Goal: Information Seeking & Learning: Learn about a topic

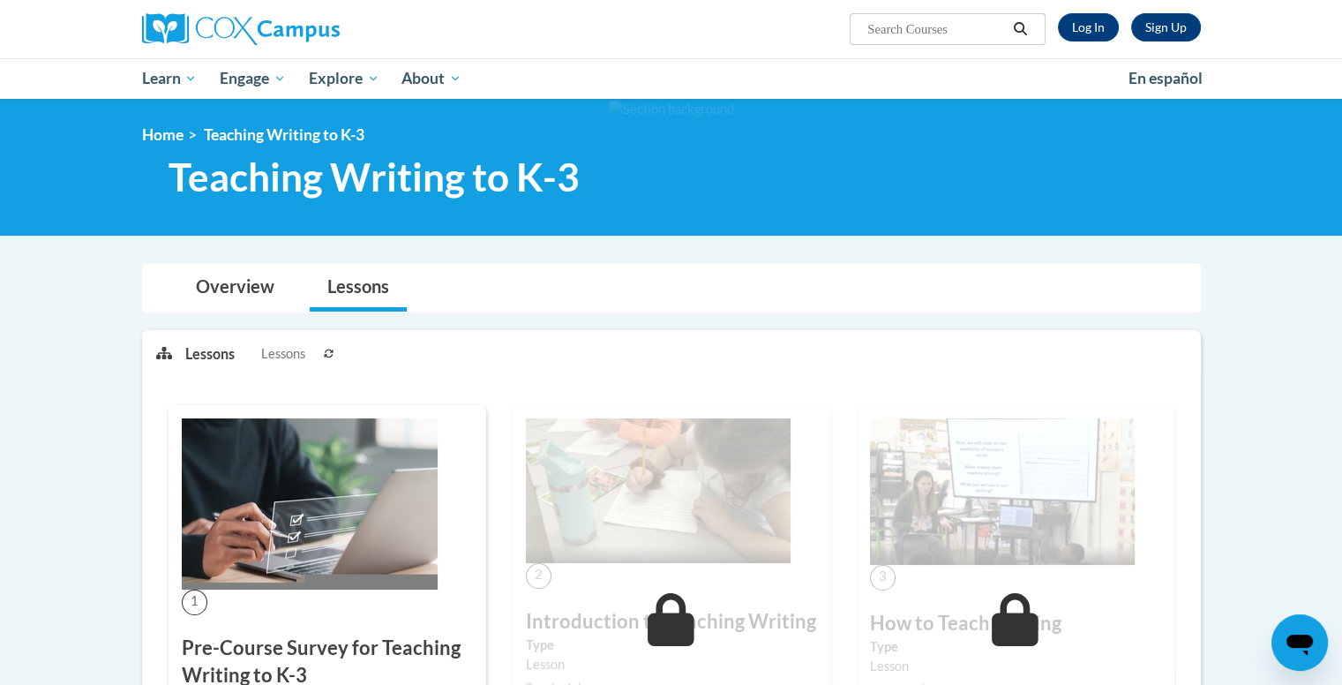
click at [227, 48] on div at bounding box center [310, 29] width 362 height 58
click at [224, 36] on img at bounding box center [241, 29] width 198 height 32
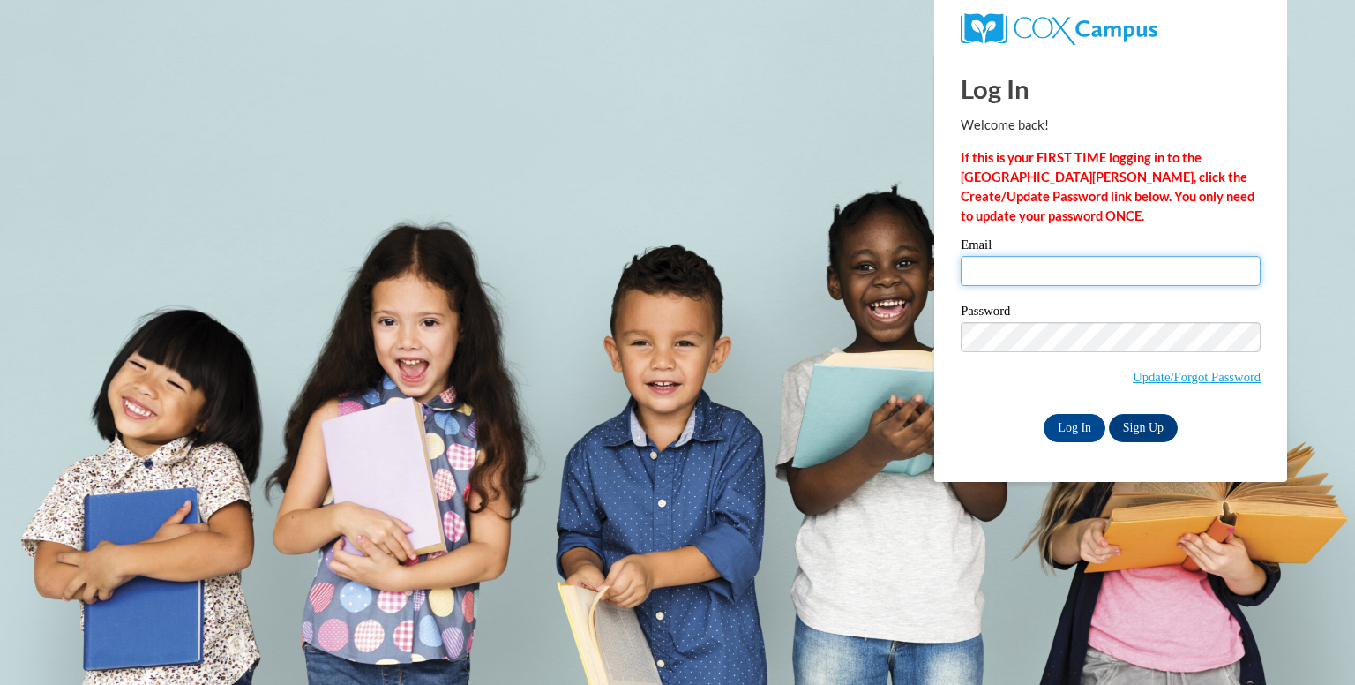
click at [1020, 274] on input "Email" at bounding box center [1111, 271] width 300 height 30
type input "fpere0327@ung.edu"
click at [1073, 425] on input "Log In" at bounding box center [1075, 428] width 62 height 28
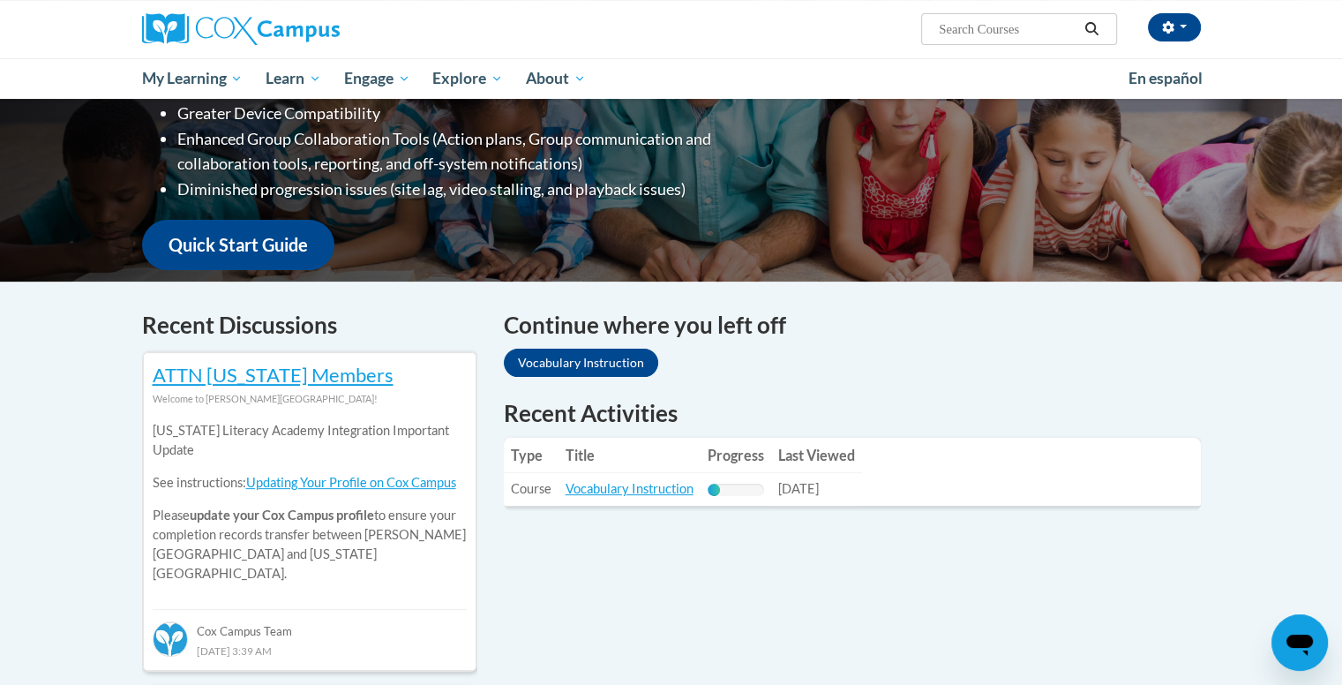
scroll to position [339, 0]
click at [663, 483] on link "Vocabulary Instruction" at bounding box center [630, 487] width 128 height 15
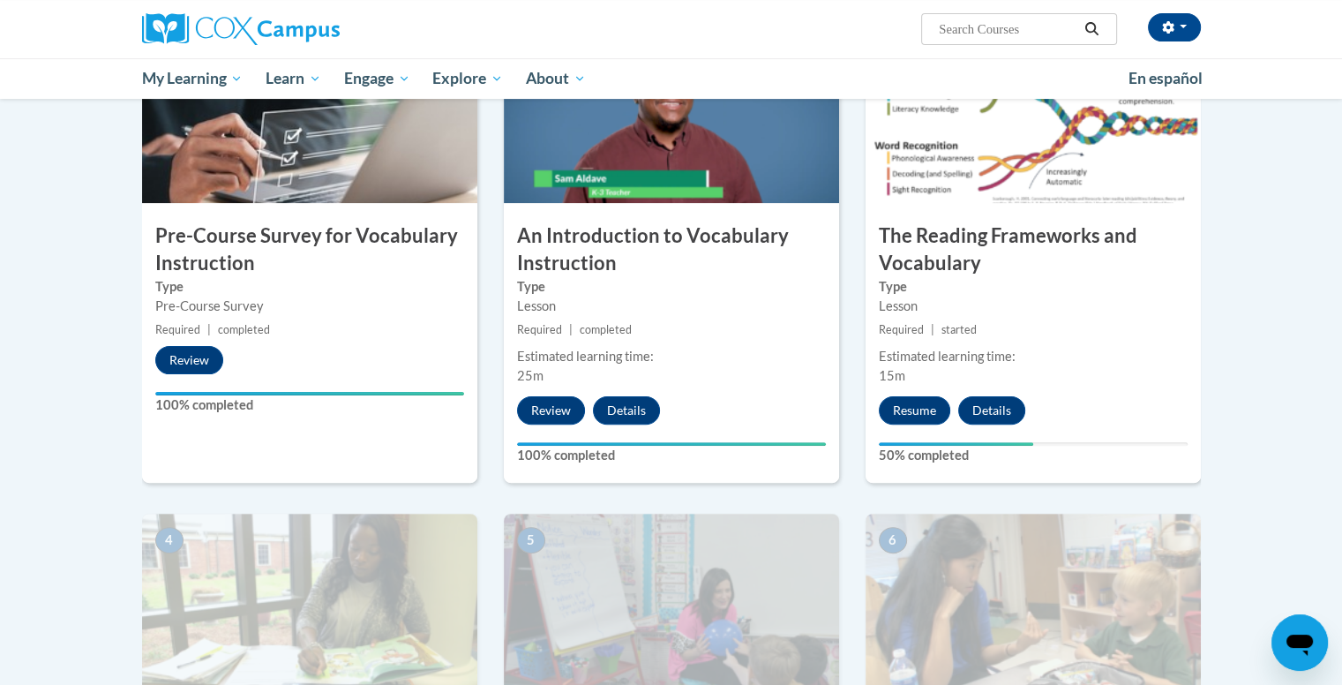
scroll to position [551, 0]
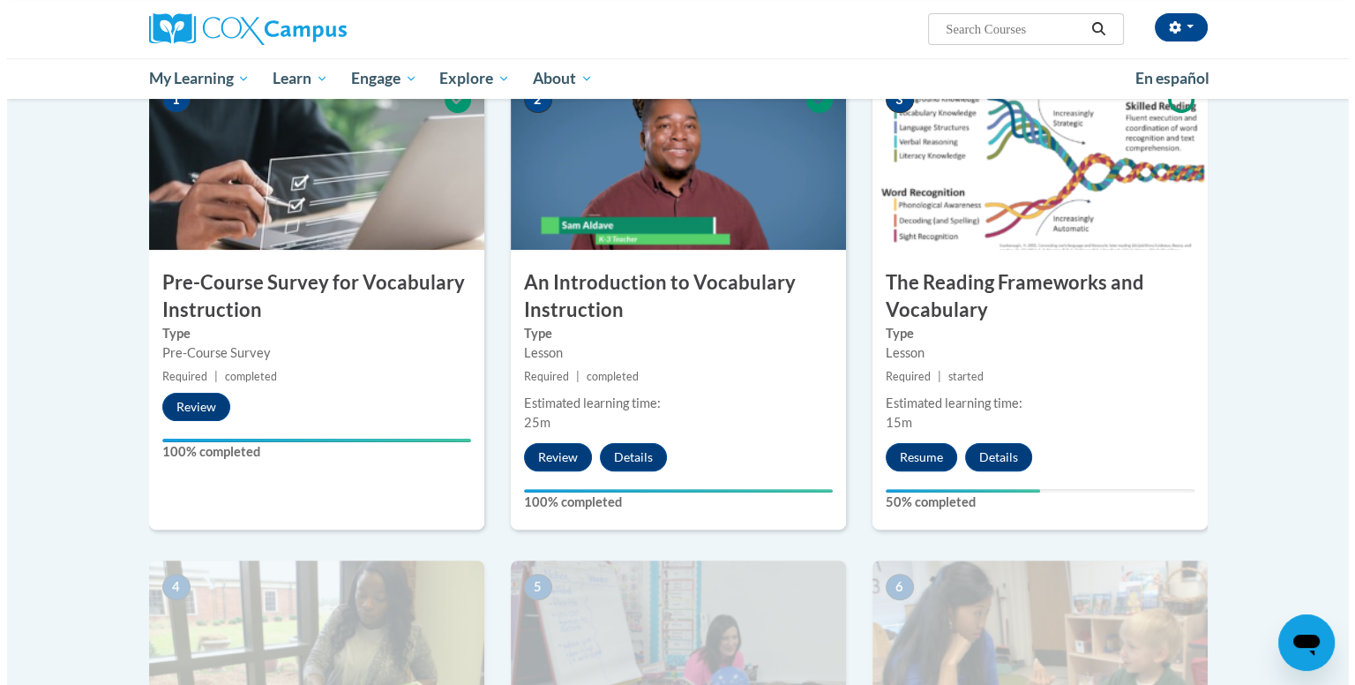
scroll to position [388, 0]
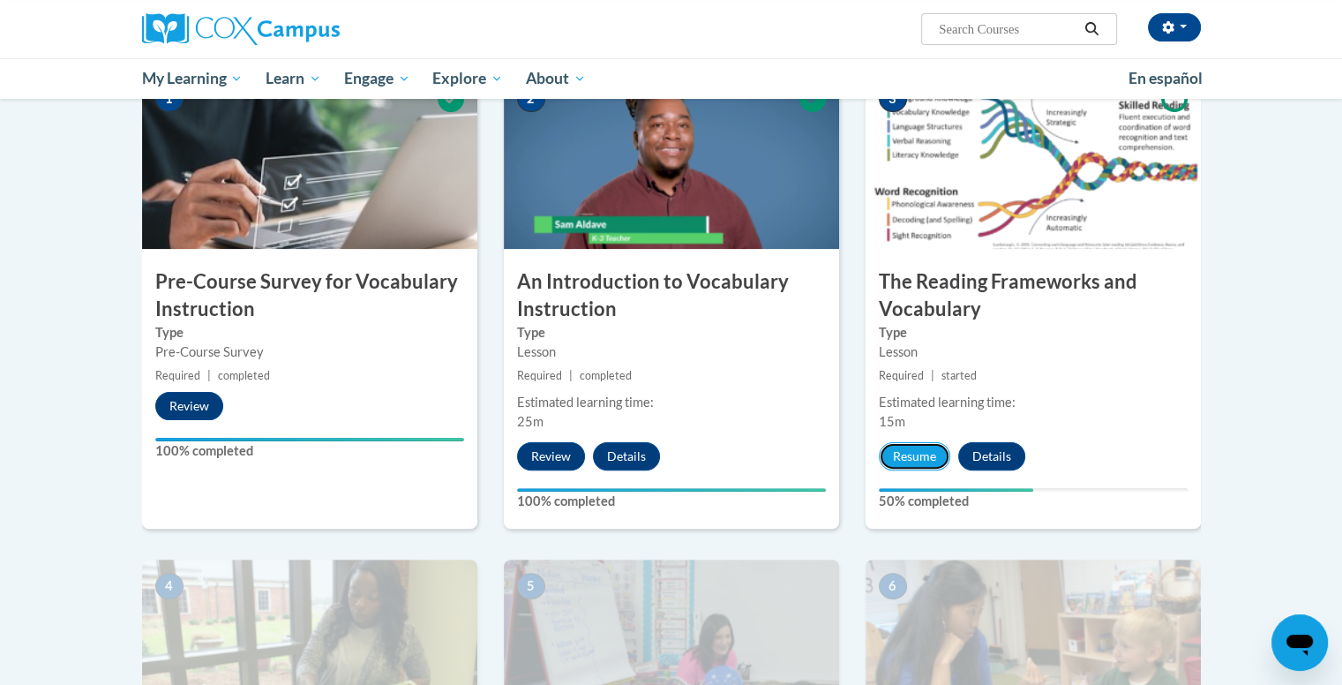
click at [925, 446] on button "Resume" at bounding box center [914, 456] width 71 height 28
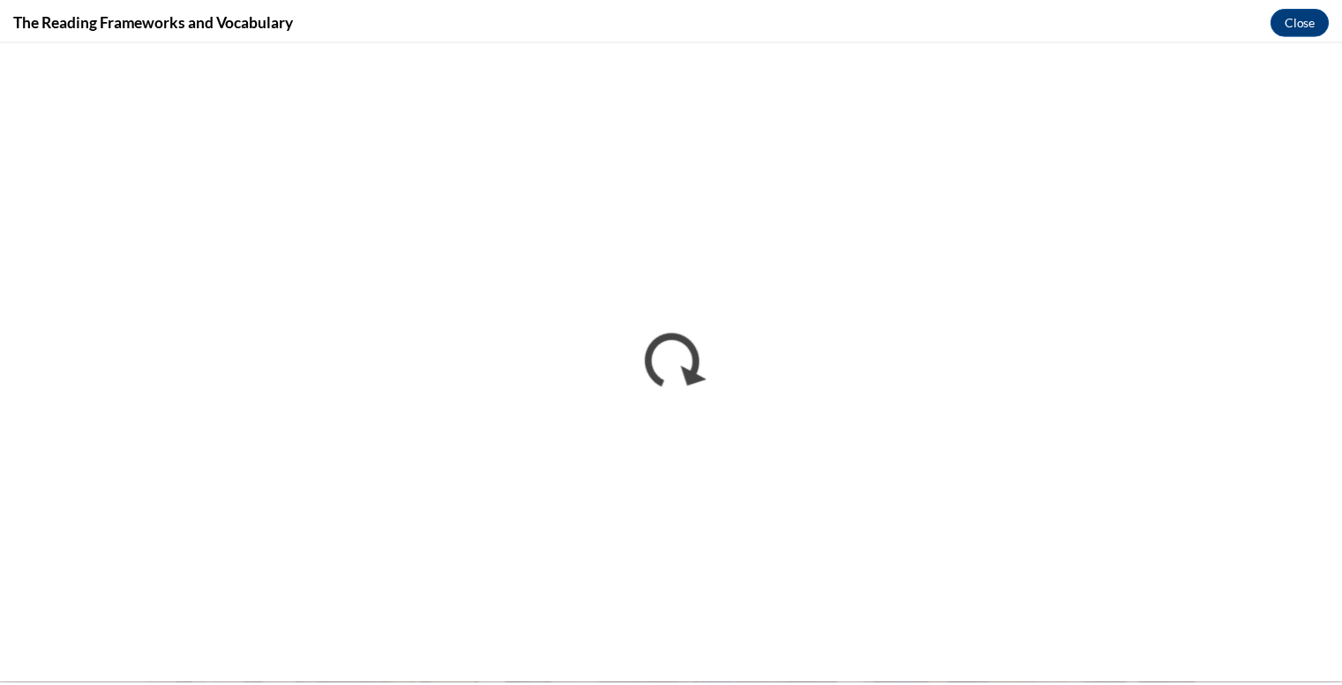
scroll to position [0, 0]
click at [1325, 9] on button "Close" at bounding box center [1312, 19] width 59 height 28
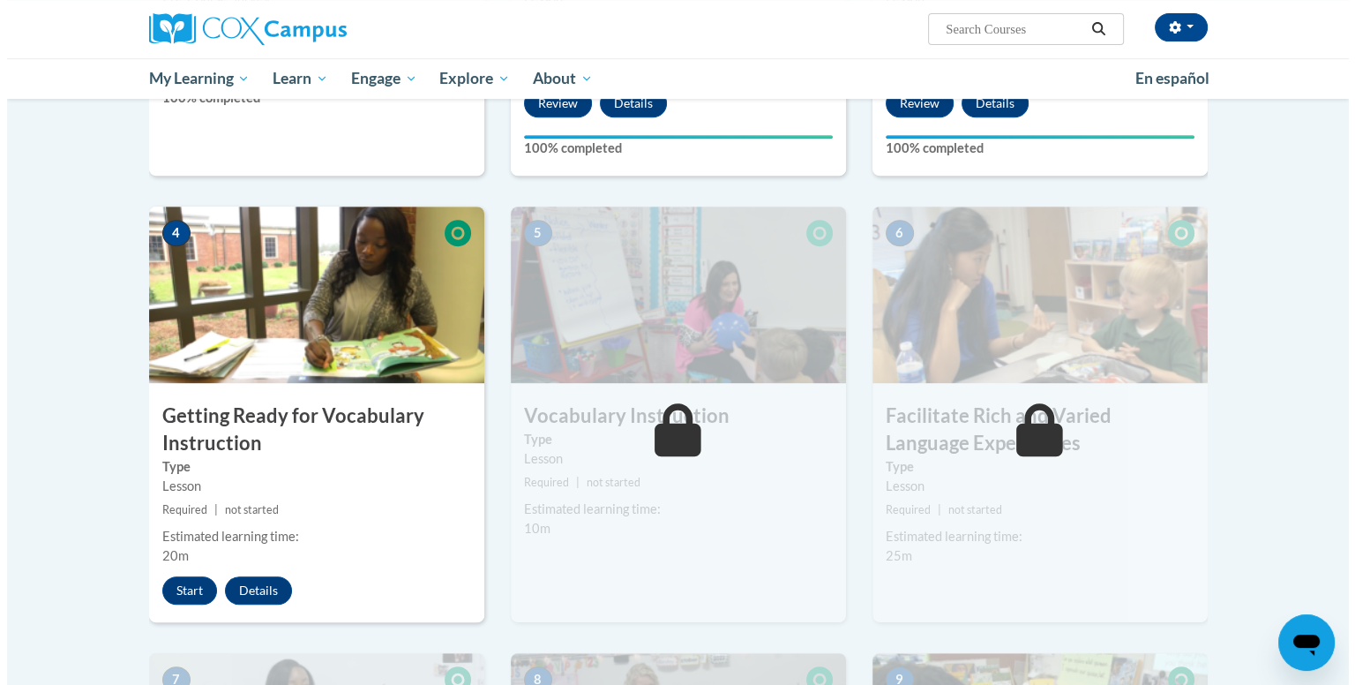
scroll to position [743, 0]
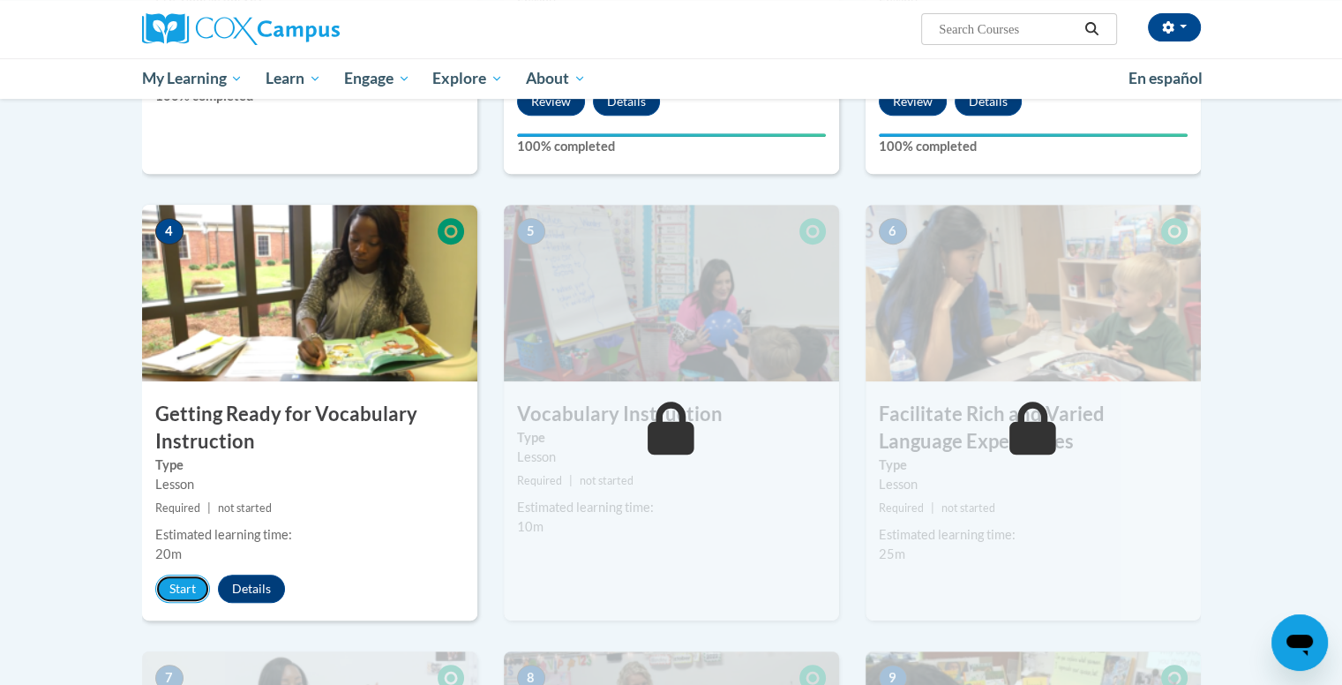
click at [166, 587] on button "Start" at bounding box center [182, 588] width 55 height 28
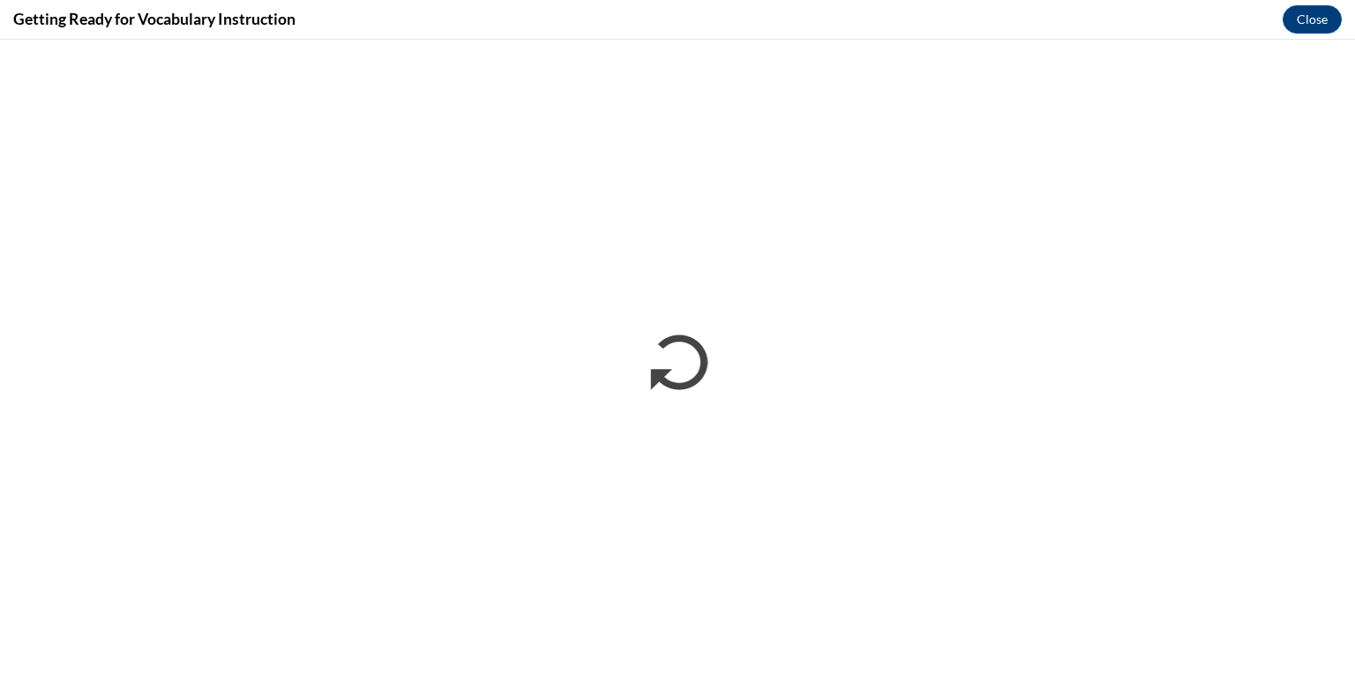
scroll to position [0, 0]
click at [1313, 24] on button "Close" at bounding box center [1312, 19] width 59 height 28
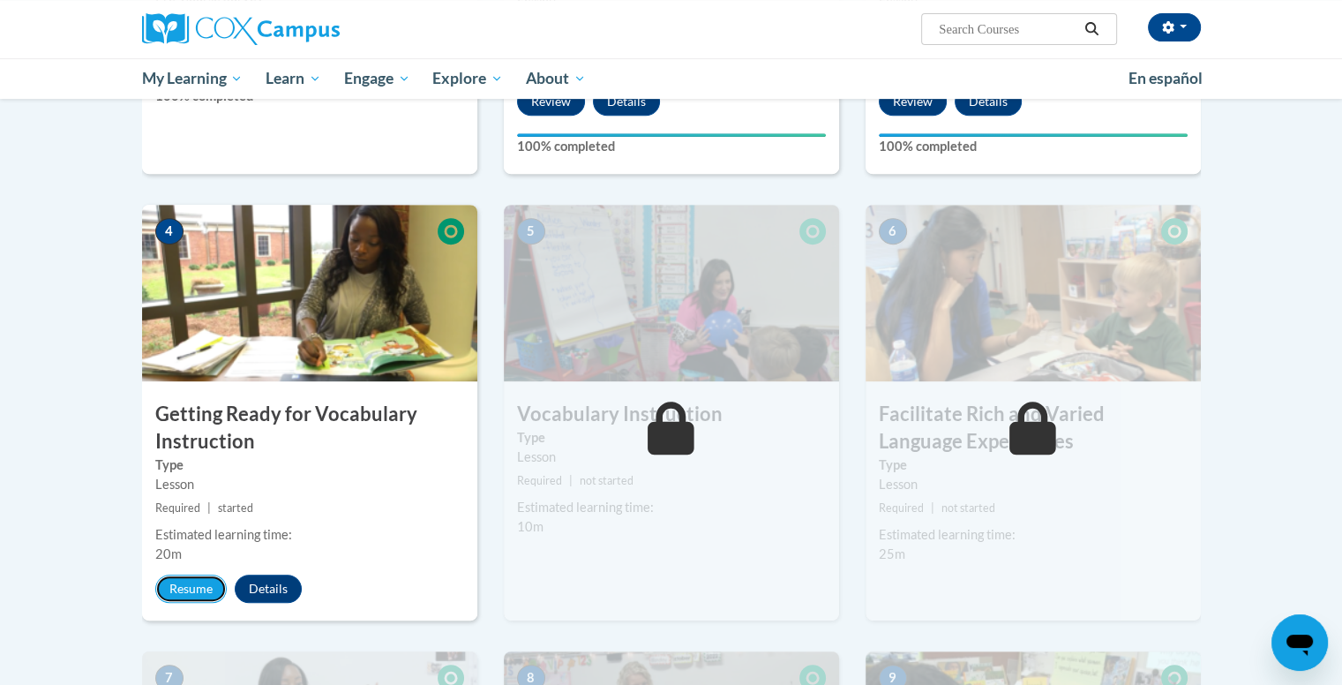
click at [192, 583] on button "Resume" at bounding box center [190, 588] width 71 height 28
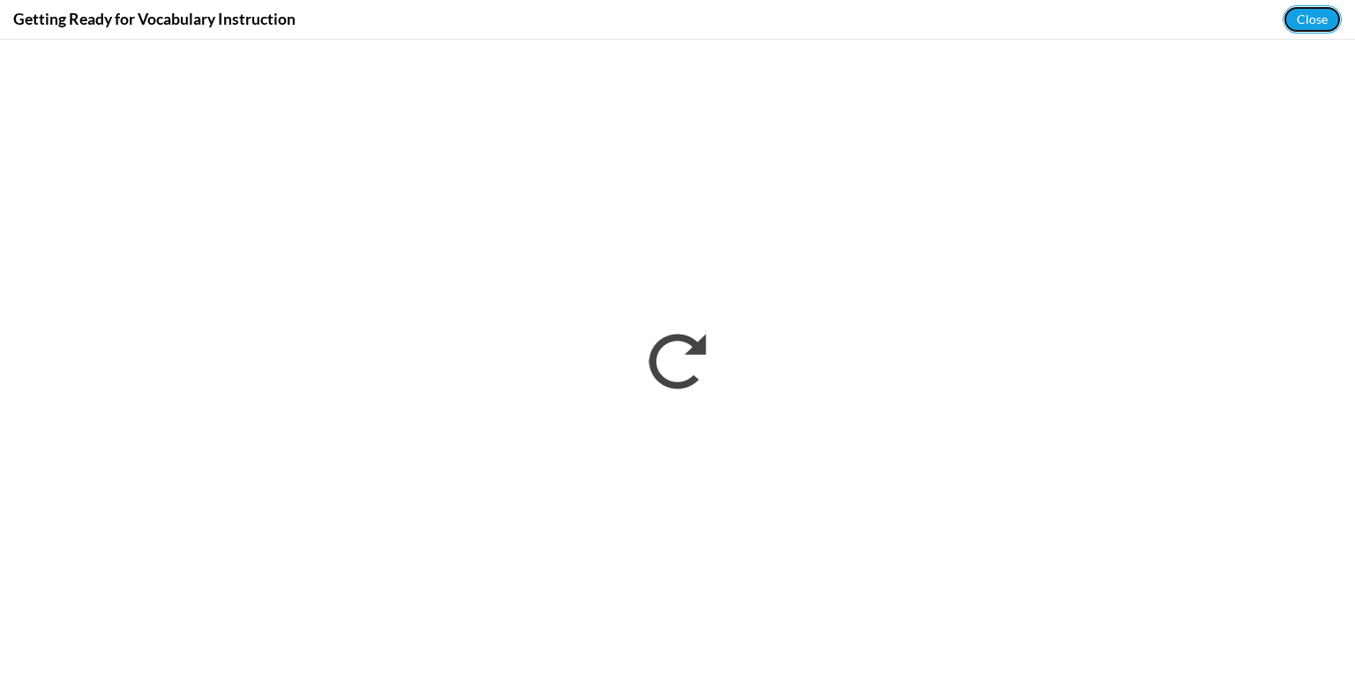
click at [1316, 26] on button "Close" at bounding box center [1312, 19] width 59 height 28
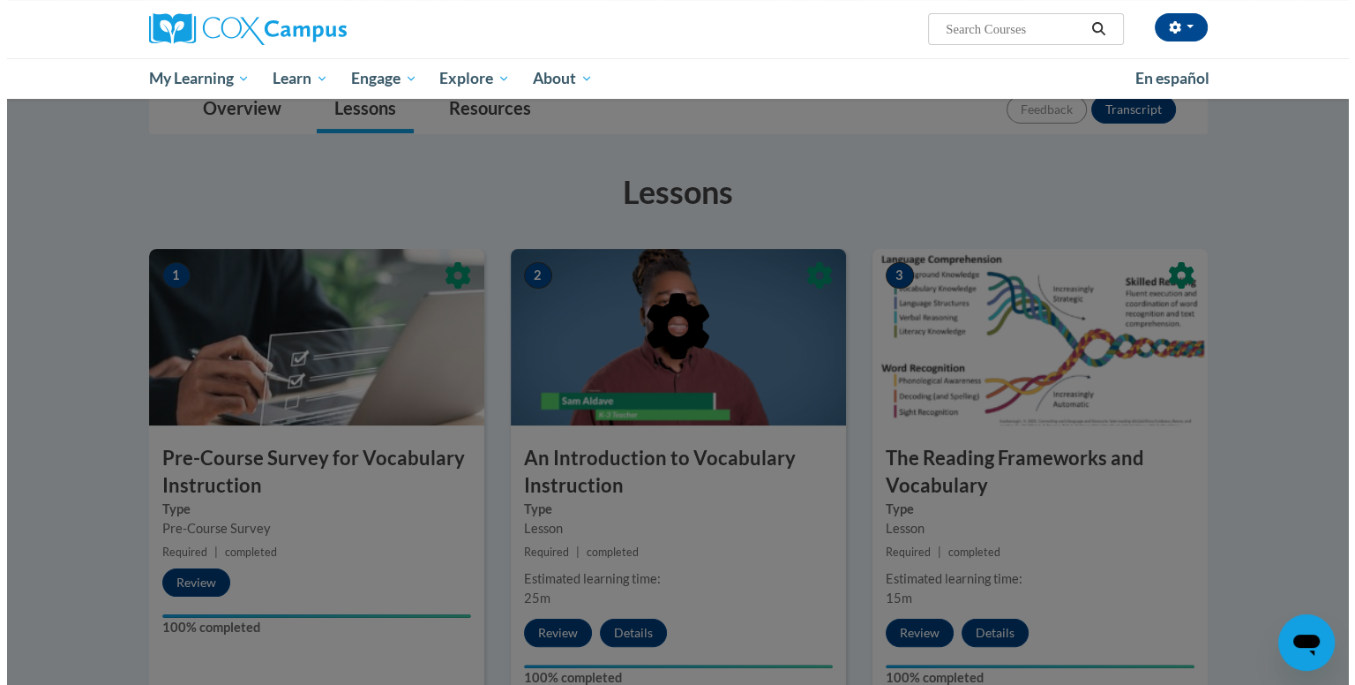
scroll to position [800, 0]
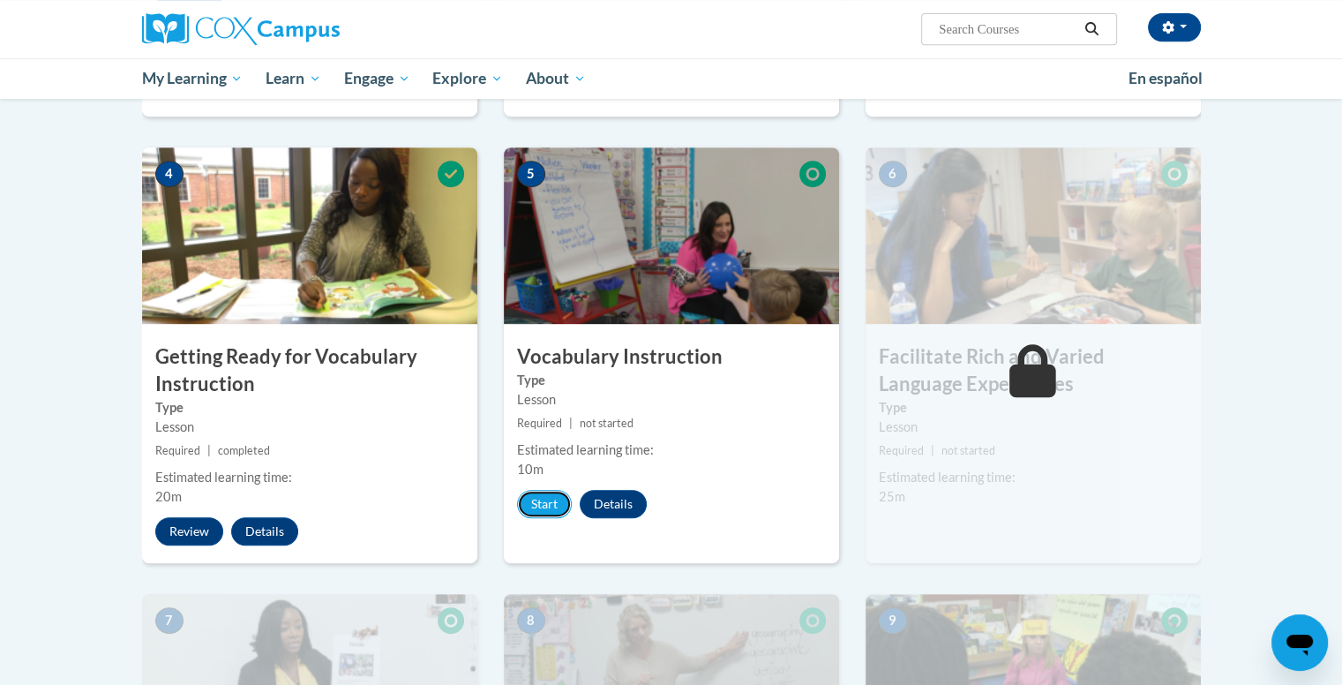
click at [526, 510] on button "Start" at bounding box center [544, 504] width 55 height 28
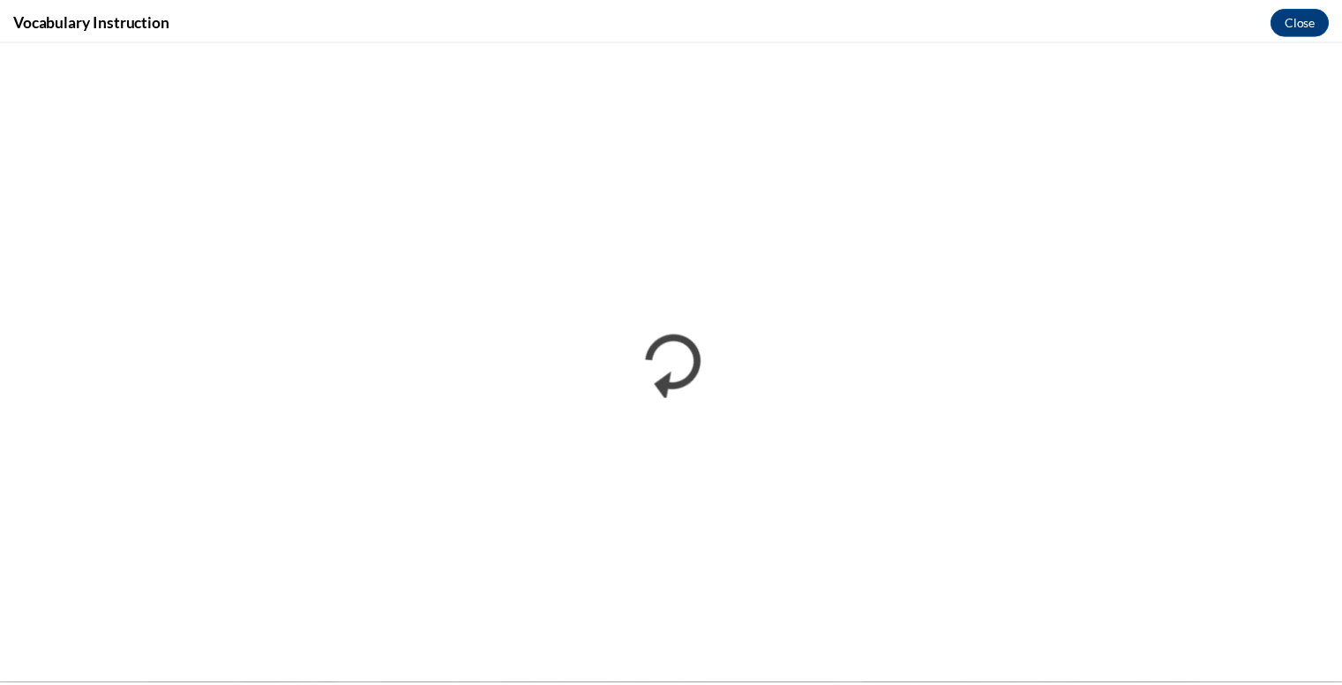
scroll to position [0, 0]
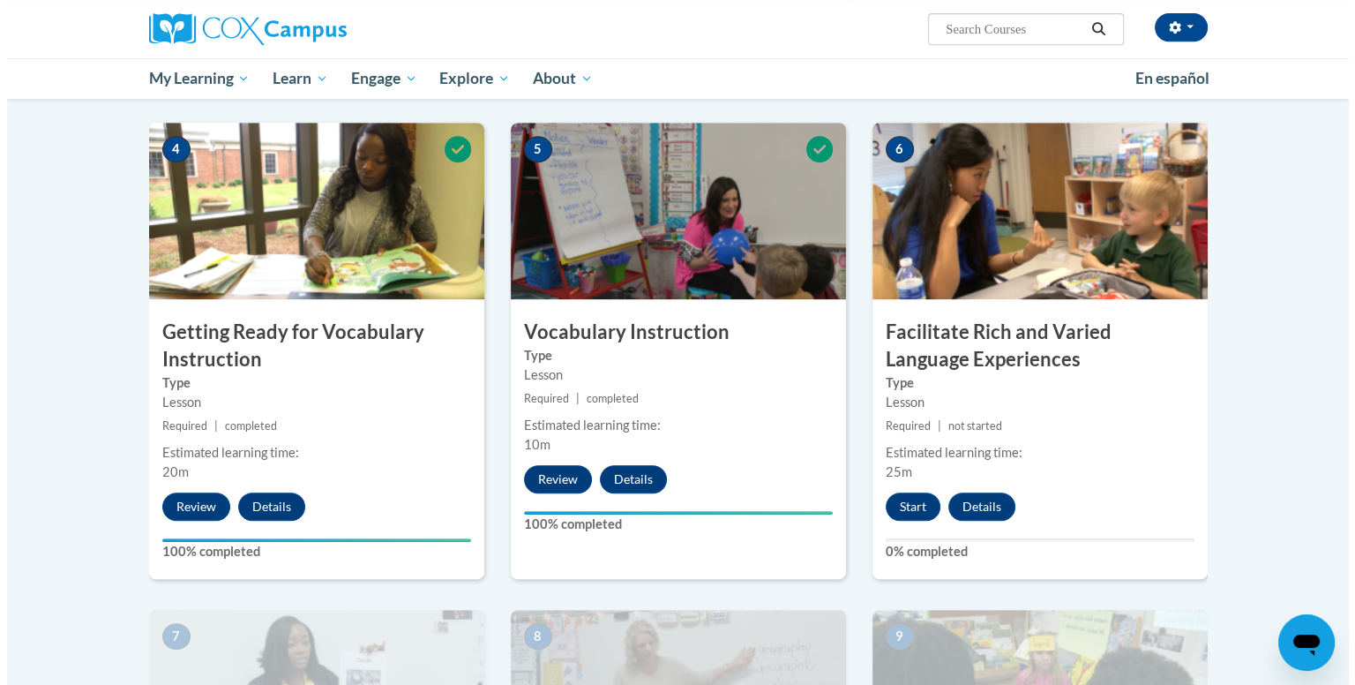
scroll to position [932, 0]
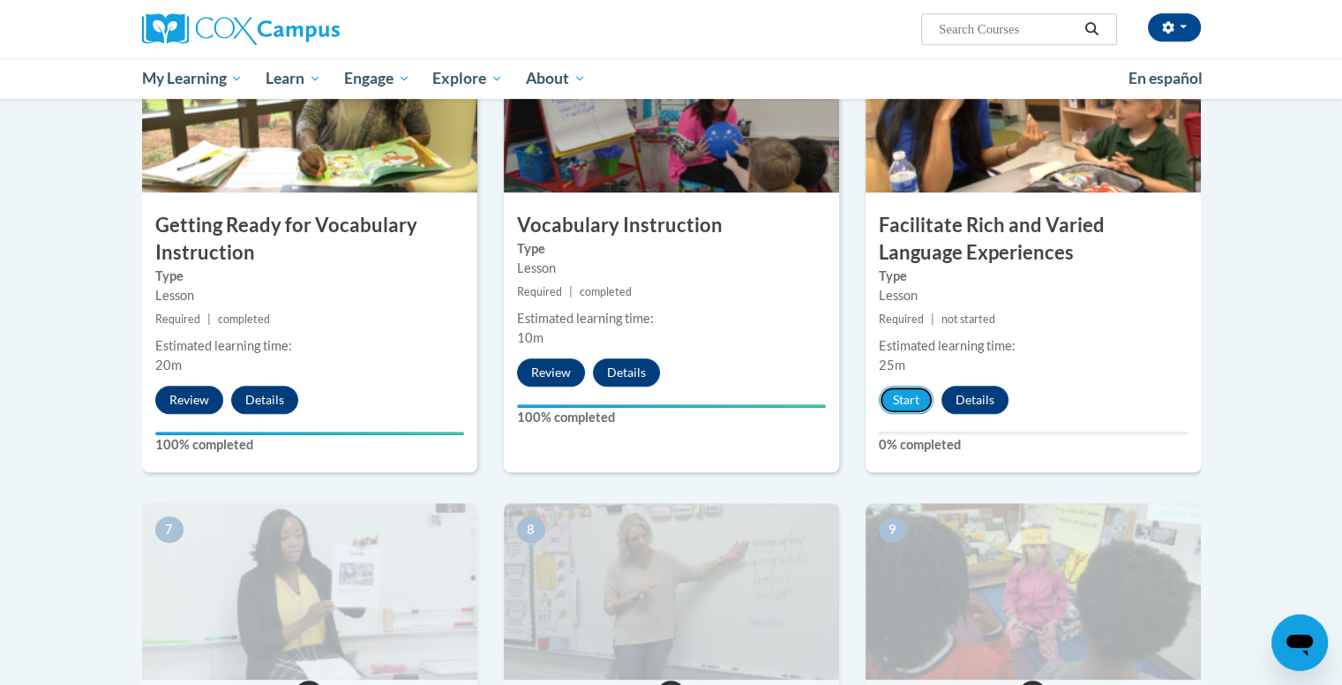
click at [903, 397] on button "Start" at bounding box center [906, 400] width 55 height 28
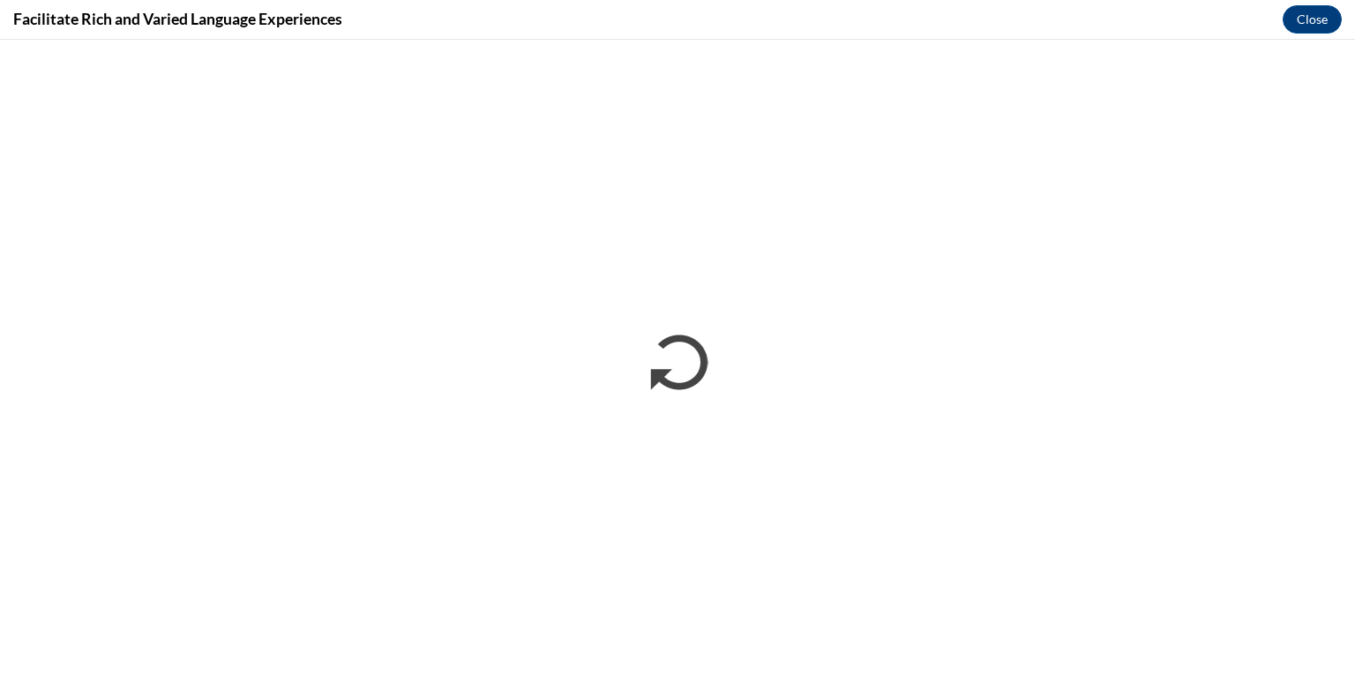
scroll to position [0, 0]
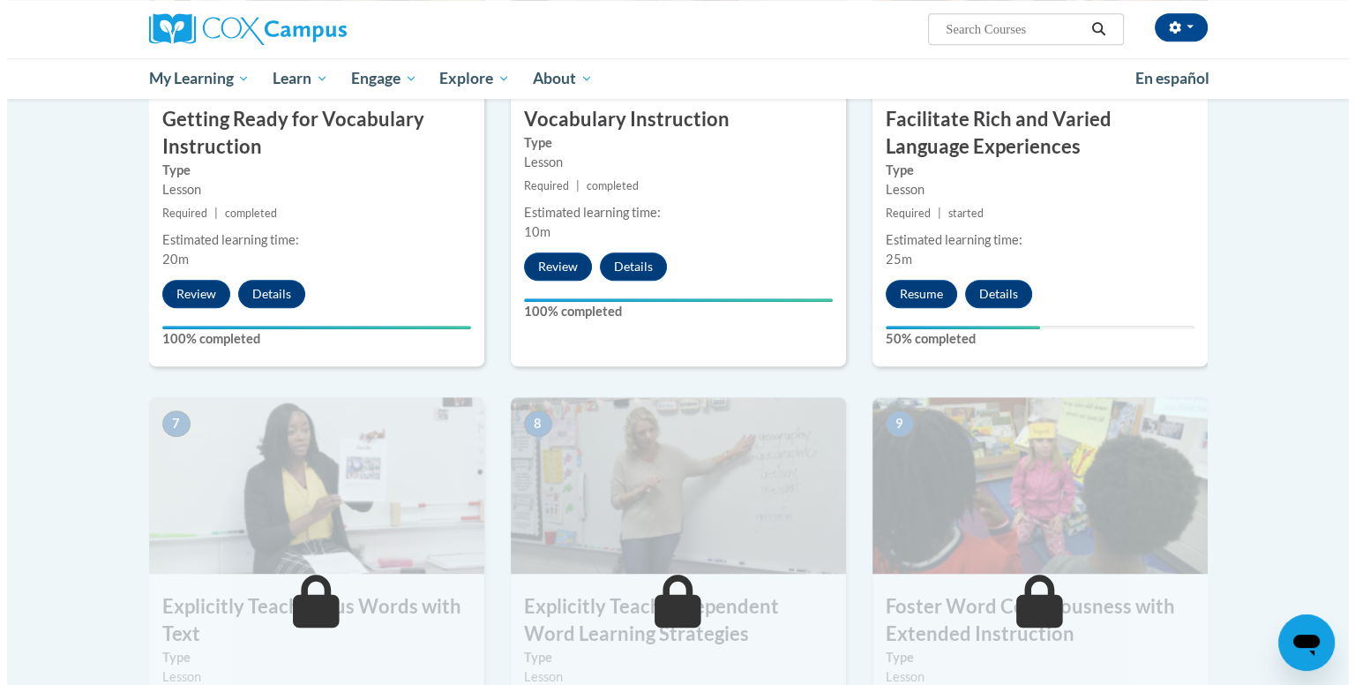
scroll to position [1040, 0]
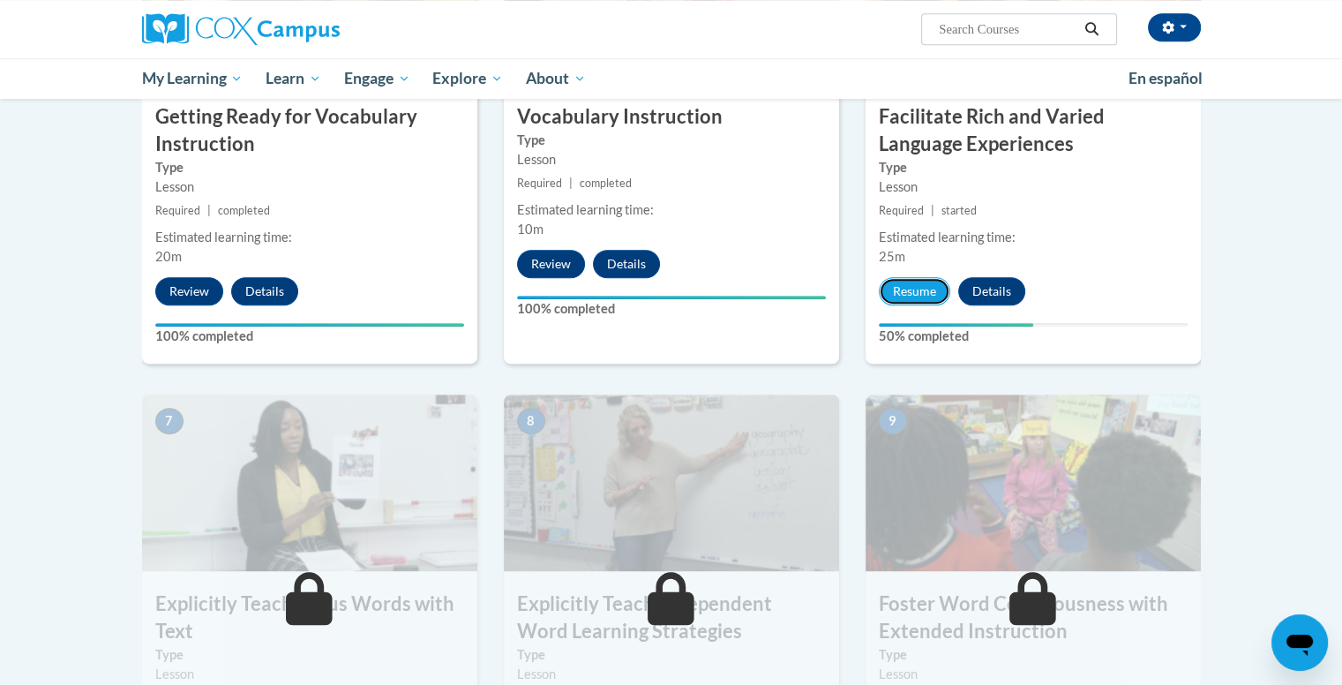
click at [925, 290] on button "Resume" at bounding box center [914, 291] width 71 height 28
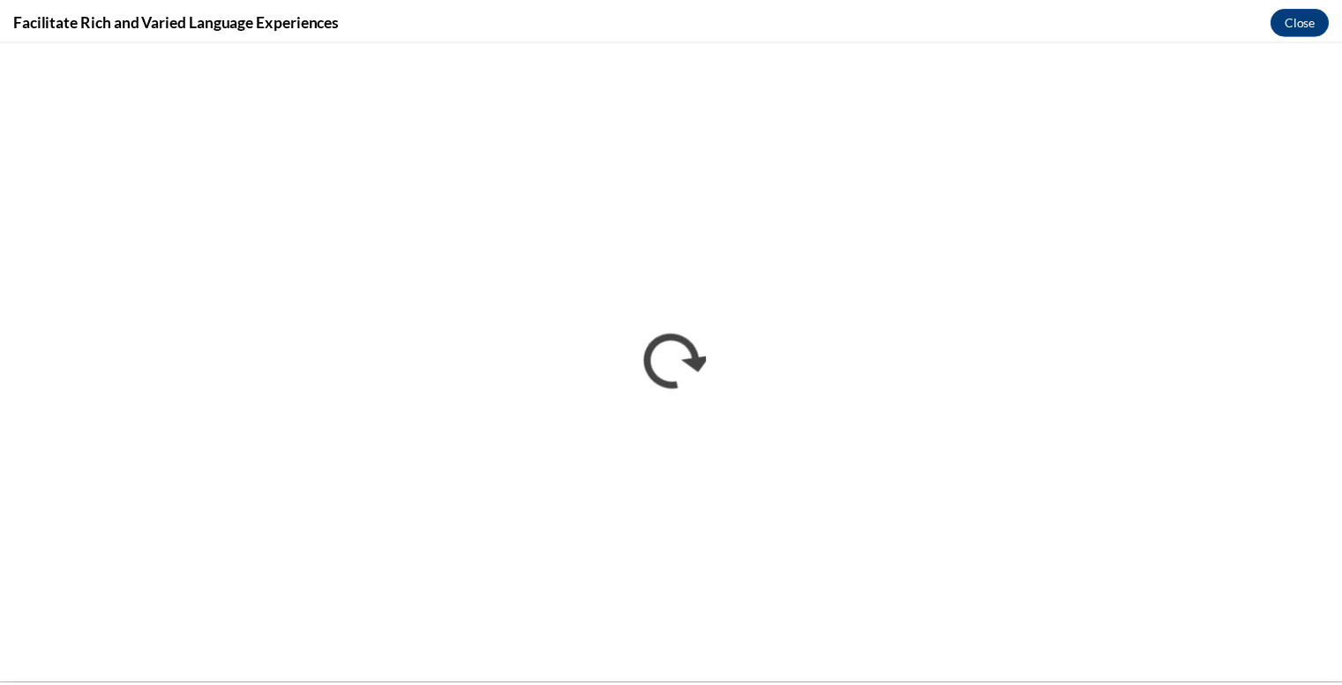
scroll to position [0, 0]
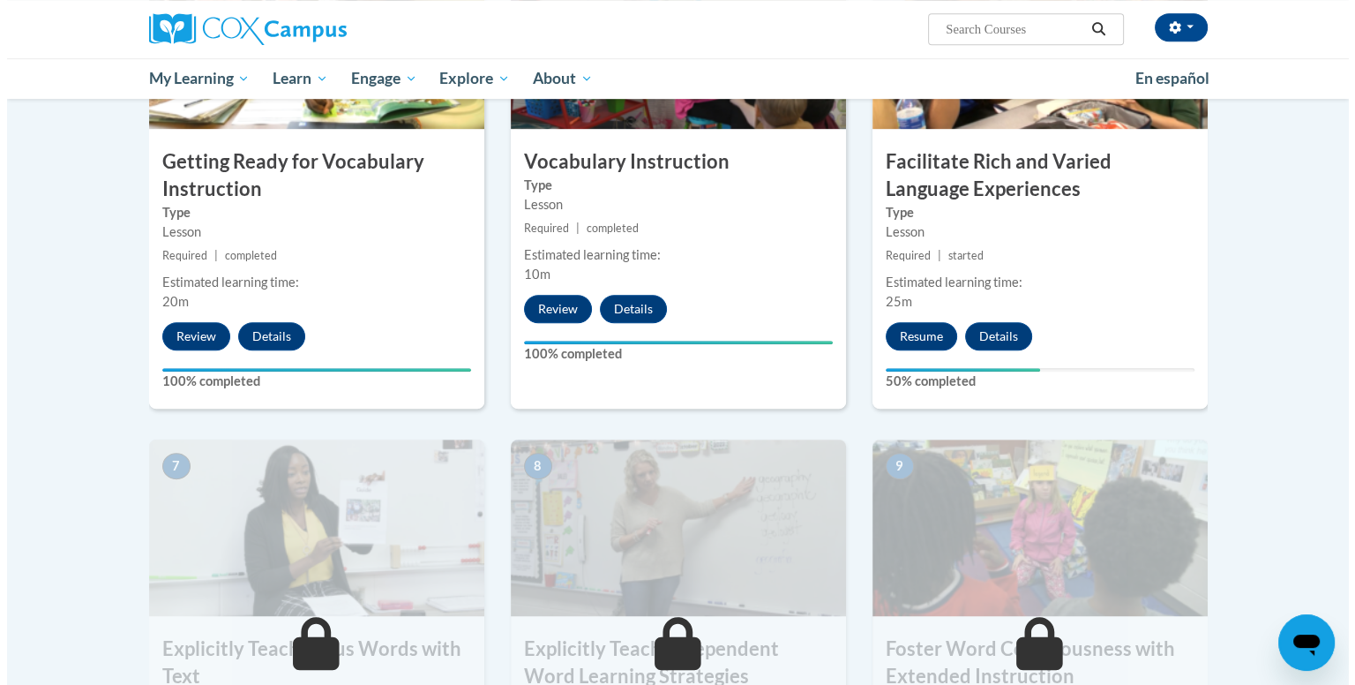
scroll to position [995, 0]
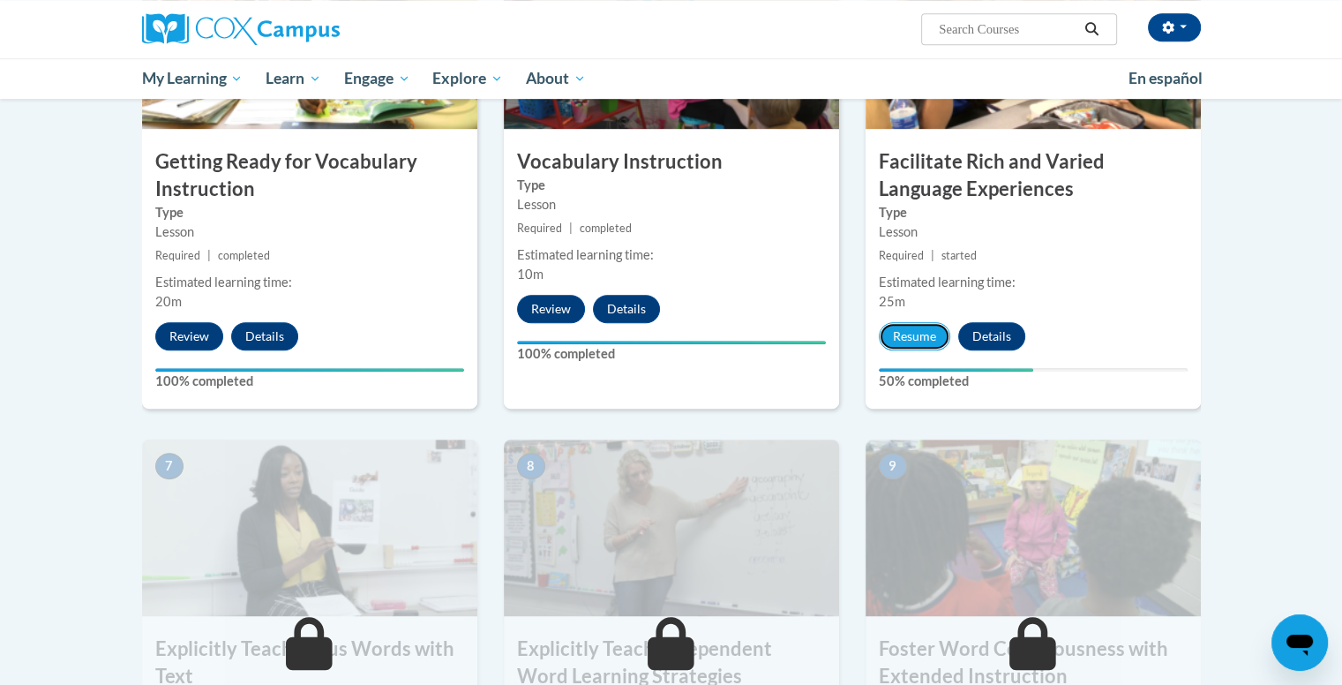
click at [933, 339] on button "Resume" at bounding box center [914, 336] width 71 height 28
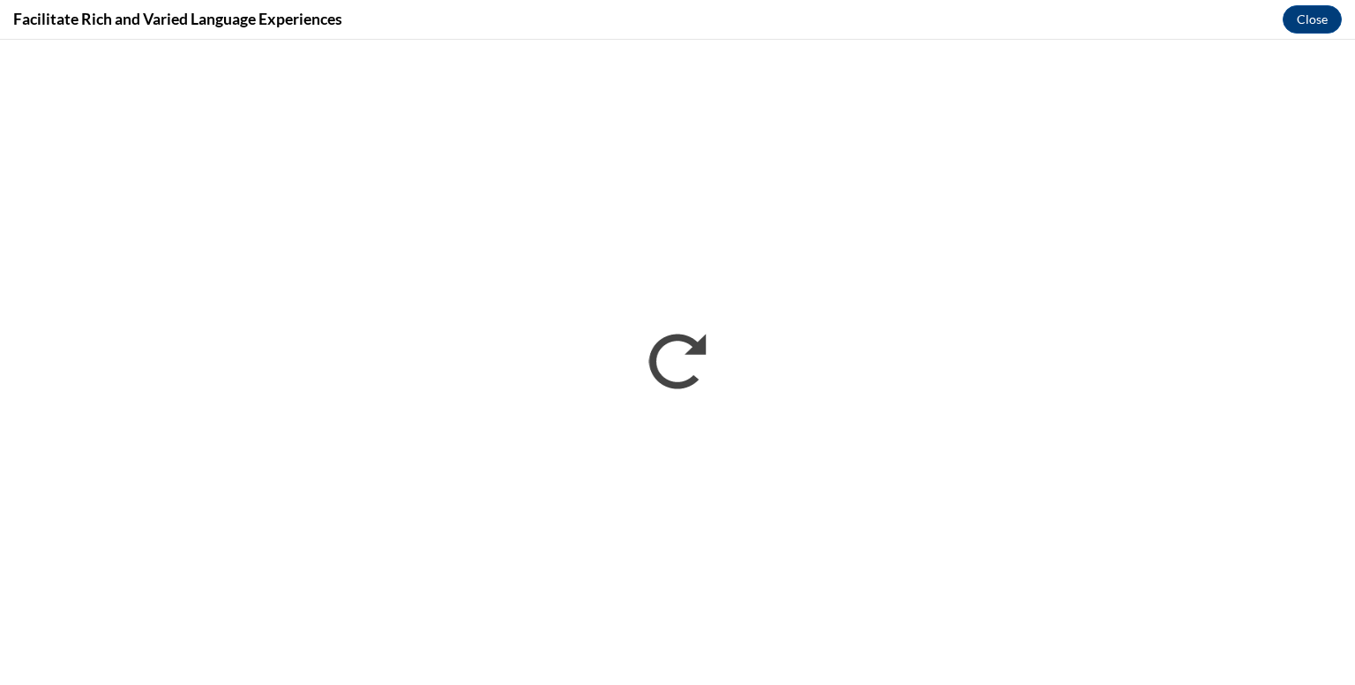
scroll to position [0, 0]
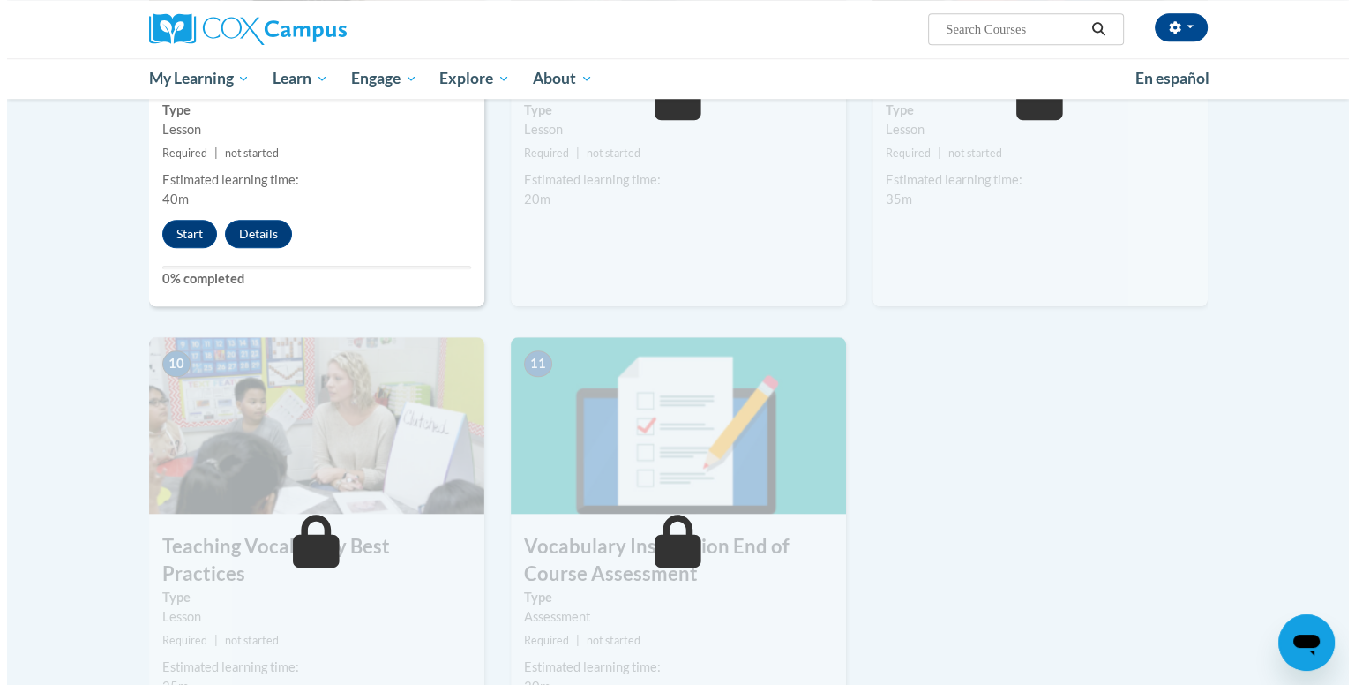
scroll to position [1601, 0]
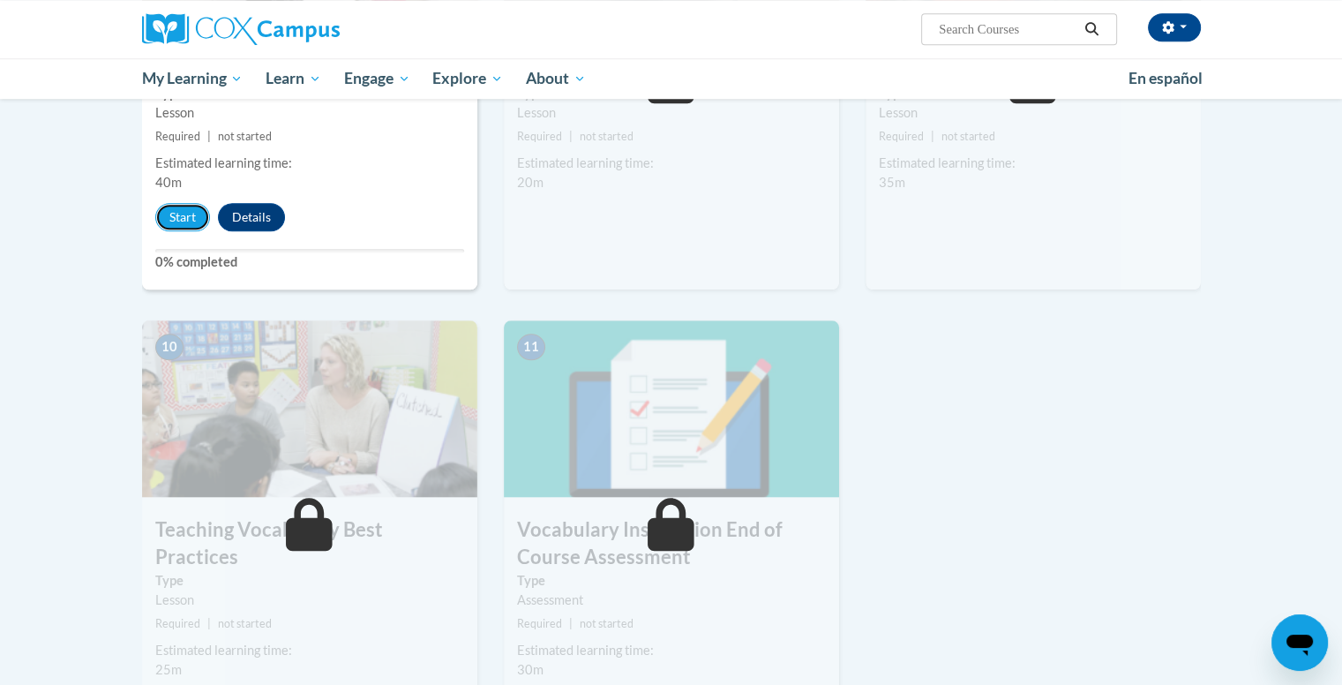
click at [184, 213] on button "Start" at bounding box center [182, 217] width 55 height 28
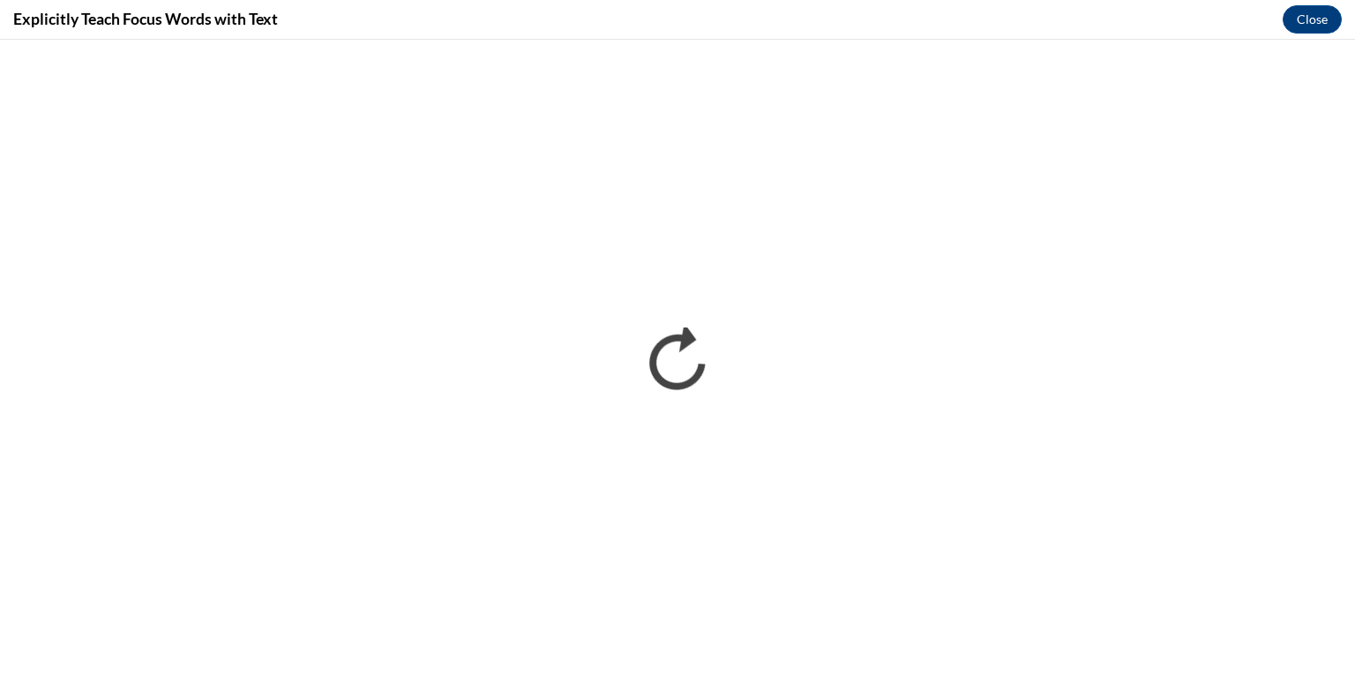
scroll to position [0, 0]
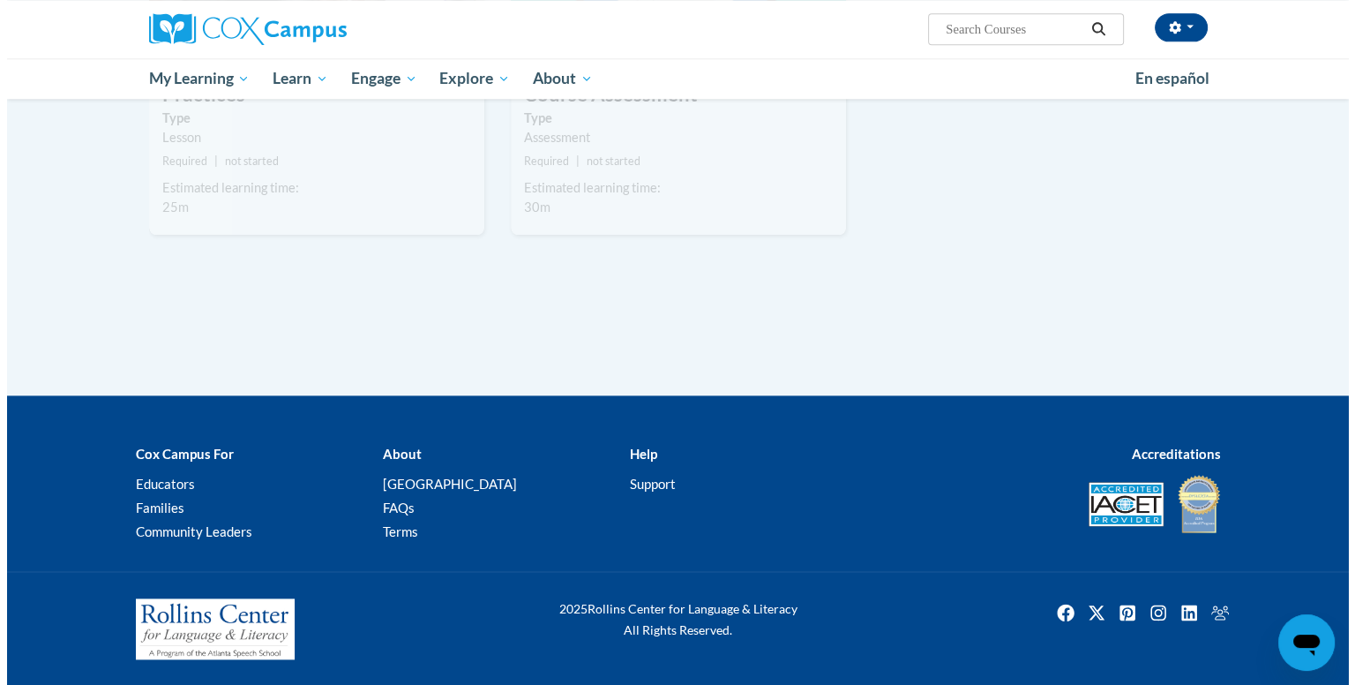
scroll to position [1407, 0]
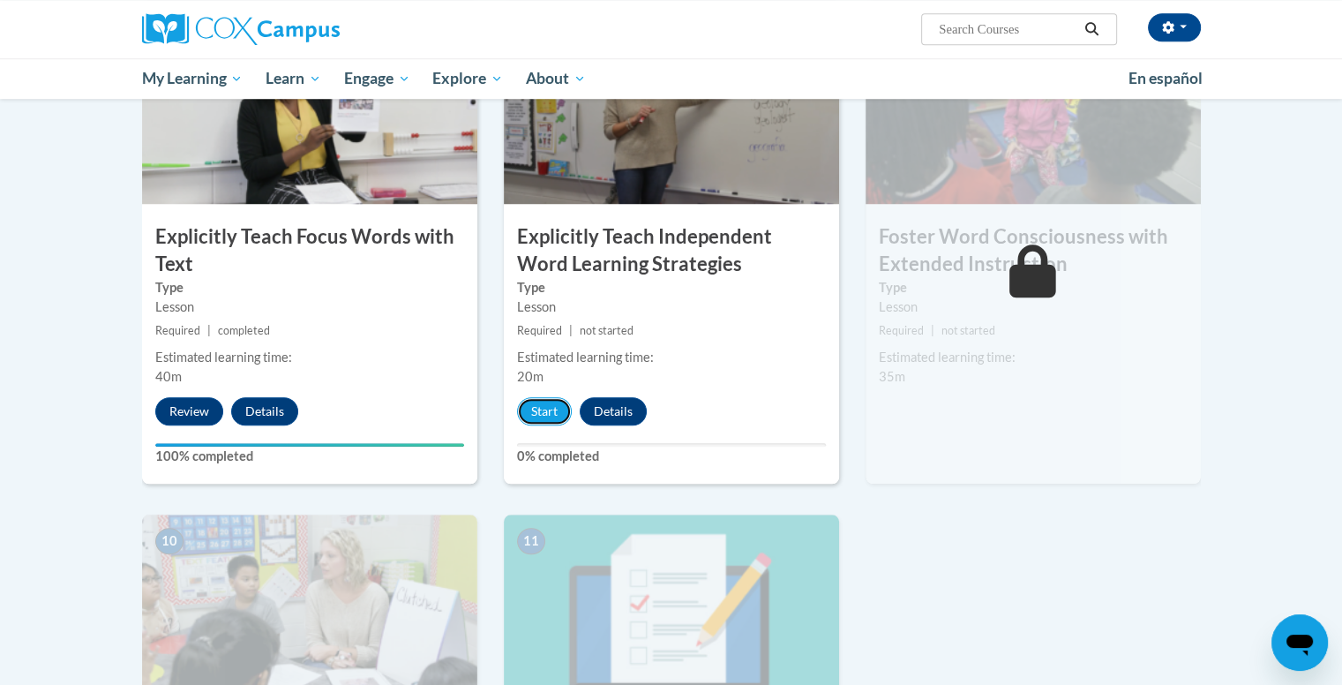
click at [548, 407] on button "Start" at bounding box center [544, 411] width 55 height 28
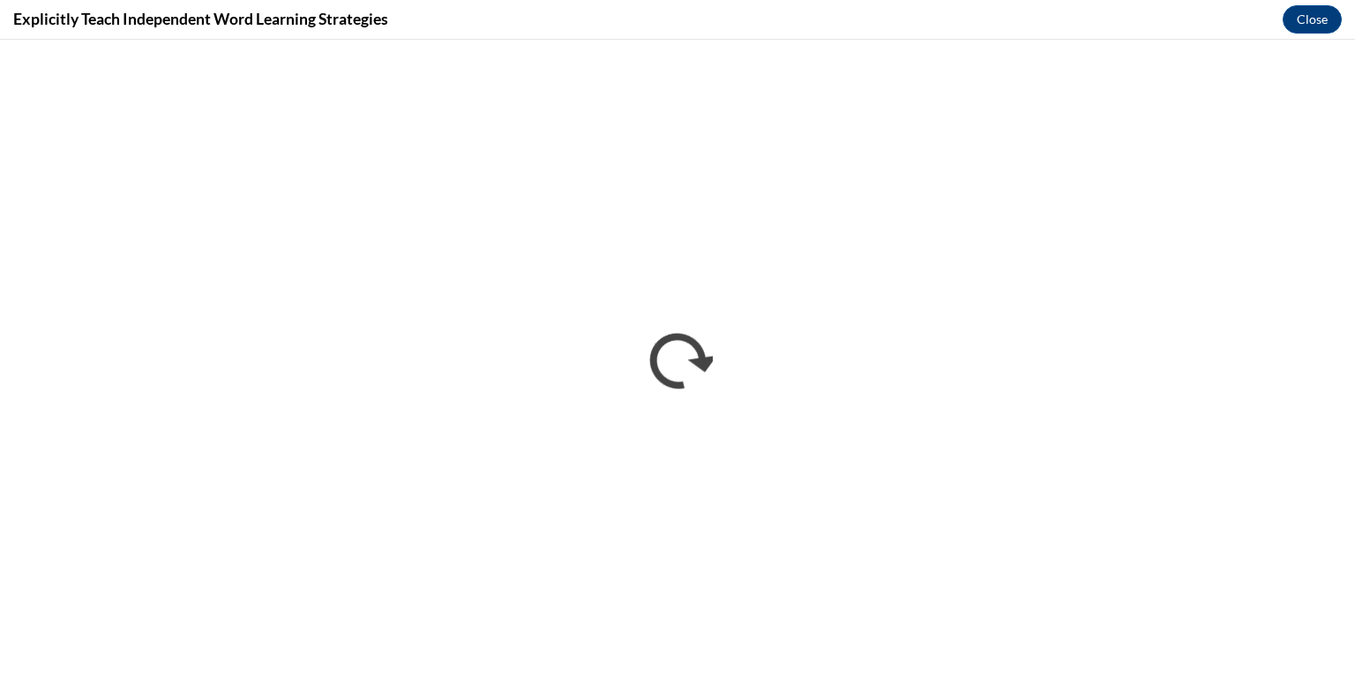
scroll to position [0, 0]
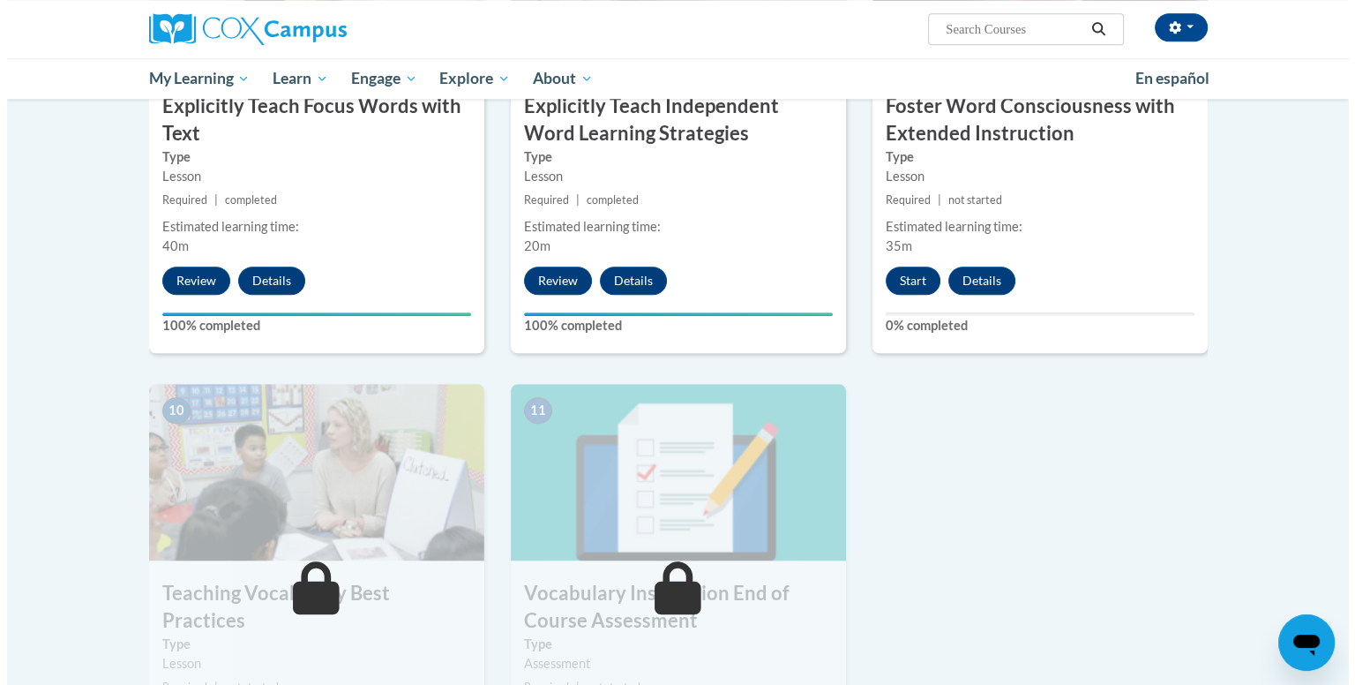
scroll to position [1528, 0]
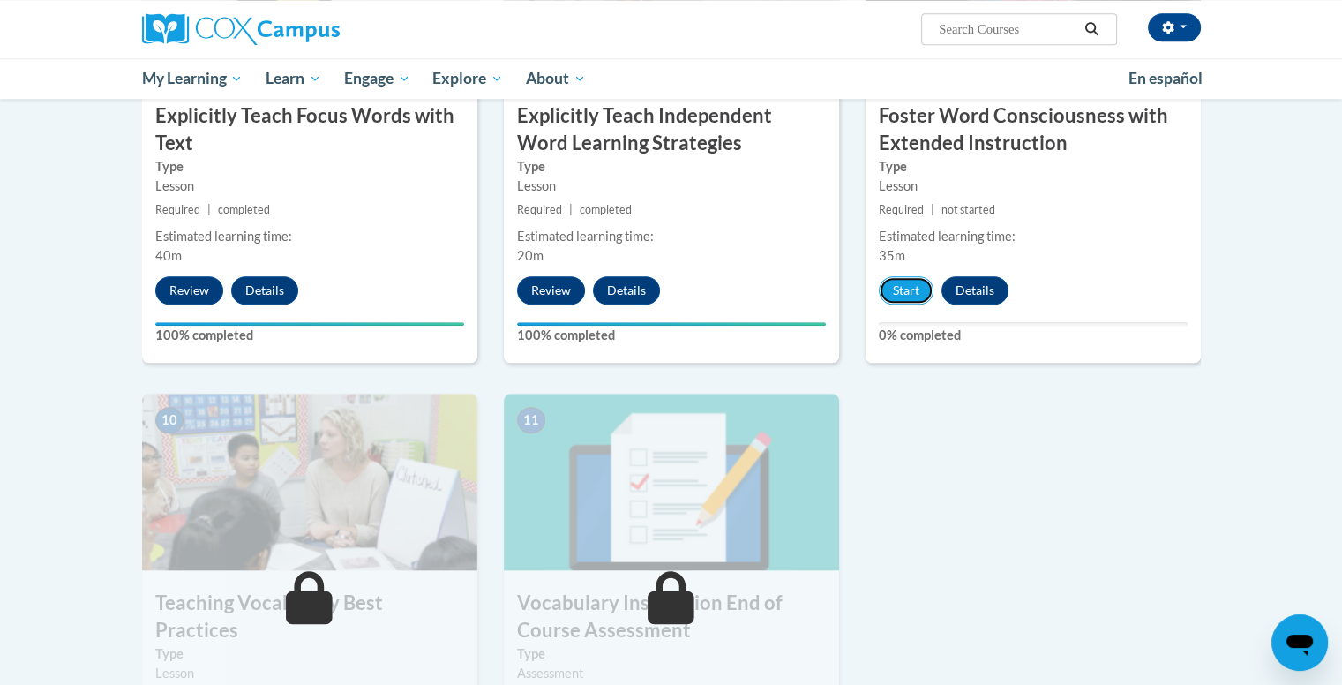
click at [911, 285] on button "Start" at bounding box center [906, 290] width 55 height 28
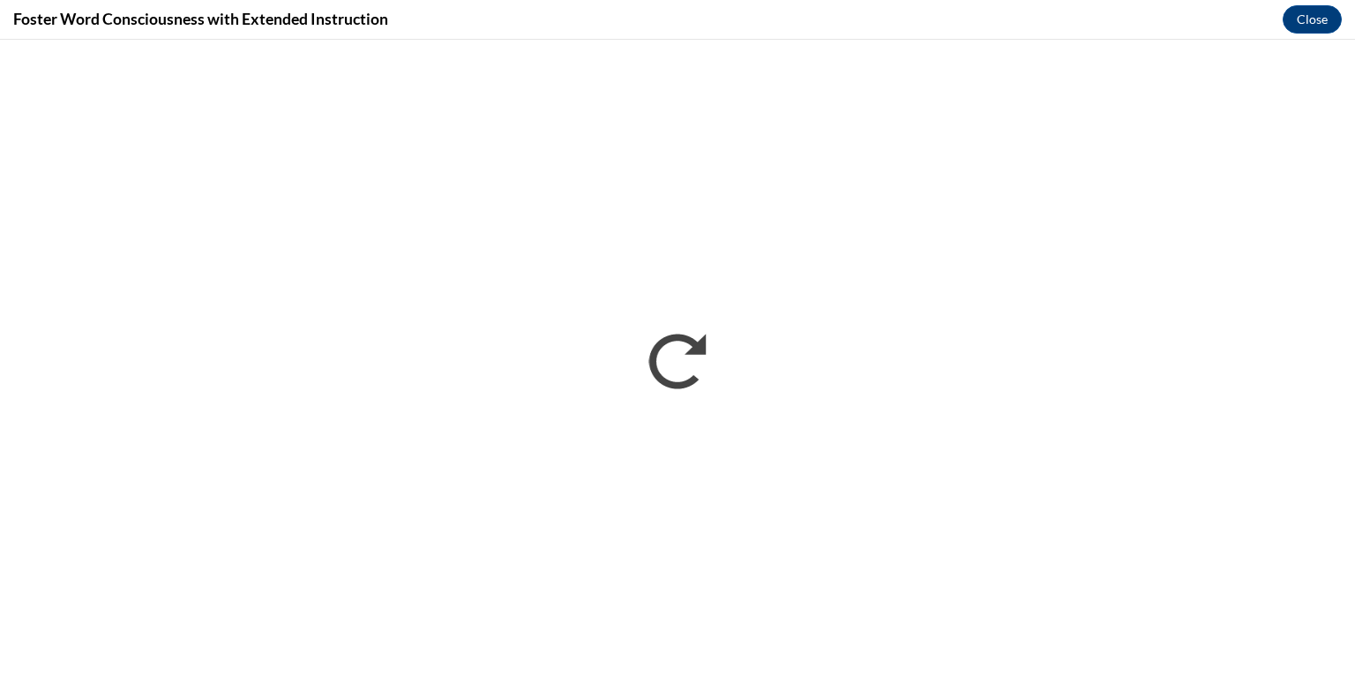
scroll to position [0, 0]
